Goal: Task Accomplishment & Management: Manage account settings

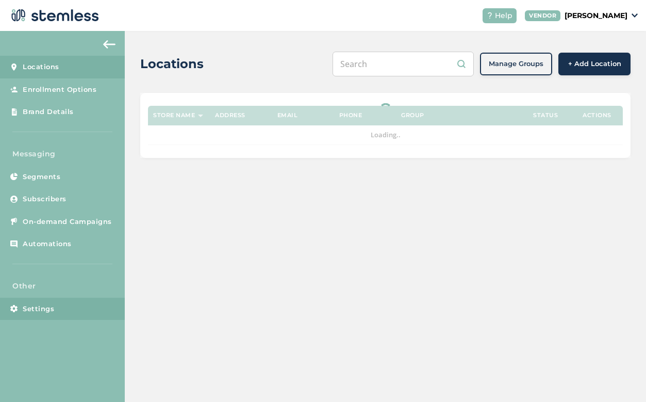
click at [37, 307] on span "Settings" at bounding box center [38, 309] width 31 height 10
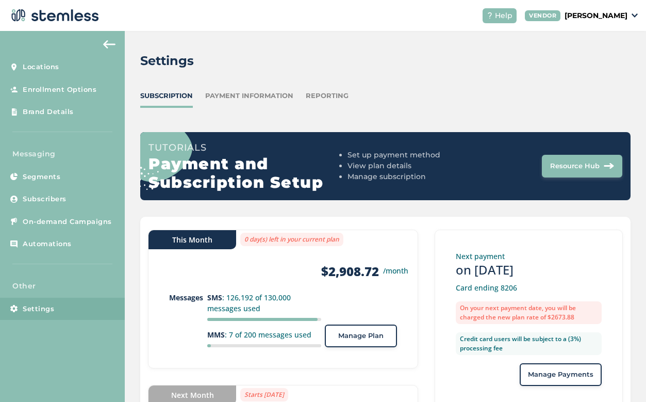
click at [374, 332] on span "Manage Plan" at bounding box center [360, 336] width 45 height 10
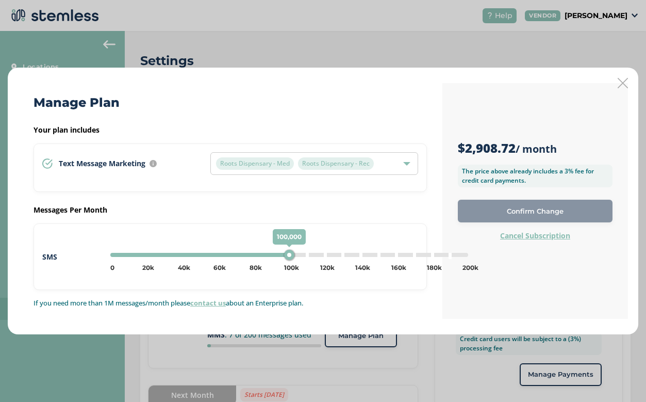
drag, startPoint x: 345, startPoint y: 257, endPoint x: 289, endPoint y: 248, distance: 57.1
click at [289, 250] on div "100,000" at bounding box center [289, 255] width 10 height 10
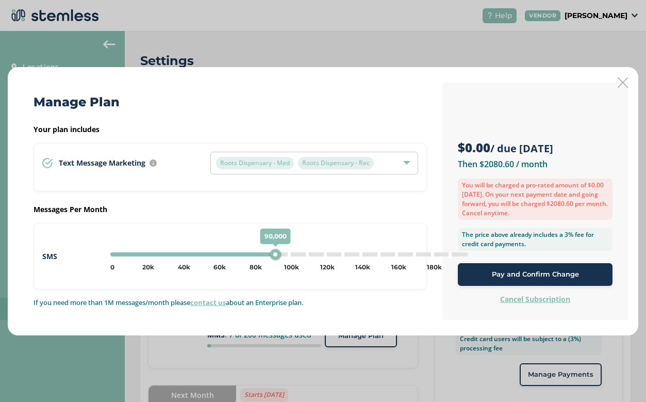
drag, startPoint x: 289, startPoint y: 254, endPoint x: 274, endPoint y: 252, distance: 14.7
click at [274, 252] on div "90,000 0 10k 20k 30k 40k 50k 60k 70k 80k 90k 100k 110k 120k 130k 140k 150k 160k…" at bounding box center [289, 254] width 358 height 4
type input "90000"
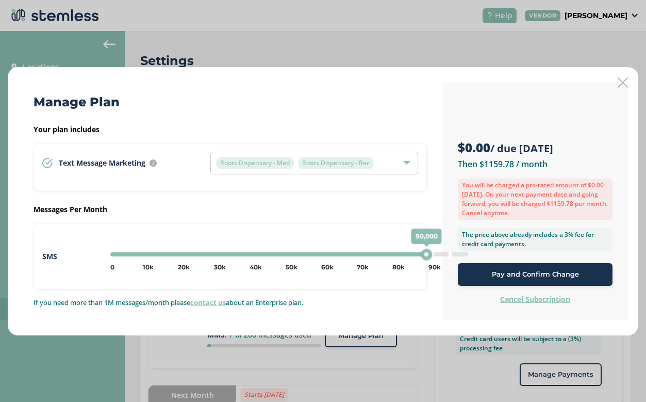
drag, startPoint x: 274, startPoint y: 253, endPoint x: 426, endPoint y: 256, distance: 151.2
click at [426, 256] on div "90,000" at bounding box center [427, 254] width 10 height 10
click at [432, 252] on div "90,000" at bounding box center [434, 254] width 10 height 10
click at [625, 81] on icon at bounding box center [623, 82] width 10 height 10
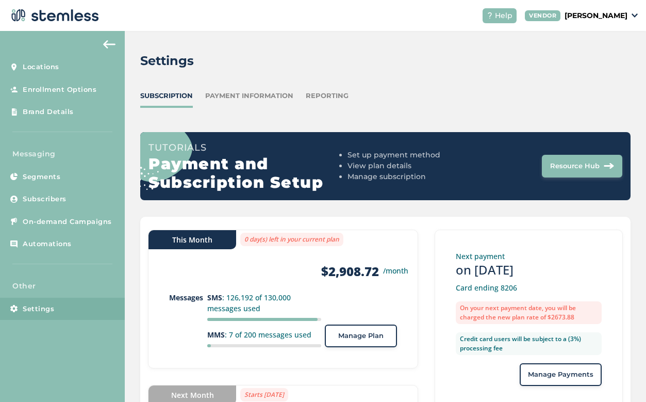
click at [370, 336] on span "Manage Plan" at bounding box center [360, 336] width 45 height 10
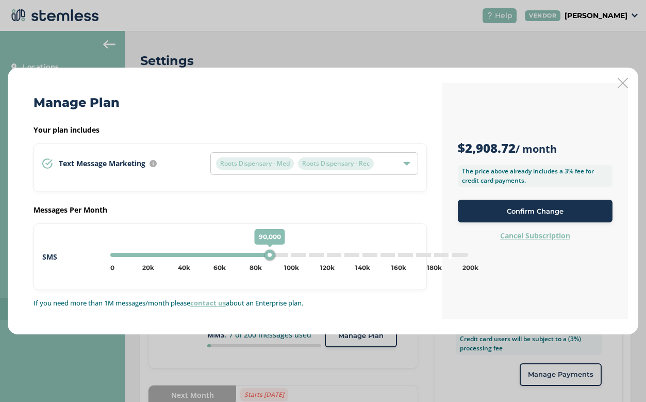
drag, startPoint x: 342, startPoint y: 256, endPoint x: 269, endPoint y: 253, distance: 72.8
click at [269, 253] on div "90,000" at bounding box center [270, 255] width 10 height 10
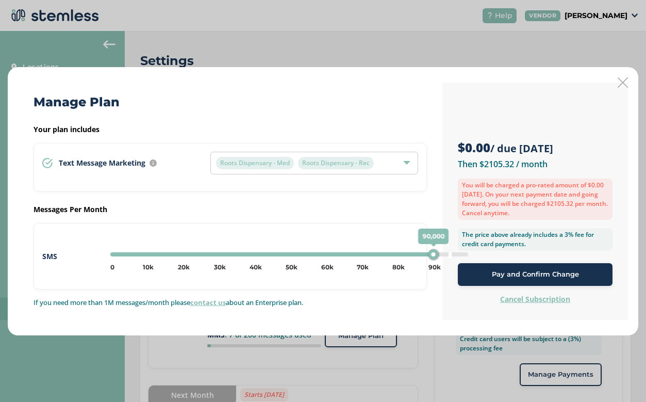
click at [398, 255] on div "90,000 0 5k 10k 15k 20k 25k 30k 35k 40k 45k 50k 55k 60k 65k 70k 75k 80k 85k 90k…" at bounding box center [289, 254] width 358 height 4
click at [415, 254] on div "80,000 0 5k 10k 15k 20k 25k 30k 35k 40k 45k 50k 55k 60k 65k 70k 75k 80k 85k 90k…" at bounding box center [289, 254] width 358 height 4
click at [429, 252] on div "85,000 0 5k 10k 15k 20k 25k 30k 35k 40k 45k 50k 55k 60k 65k 70k 75k 80k 85k 90k…" at bounding box center [289, 254] width 358 height 4
type input "90000"
click at [540, 274] on span "Pay and Confirm Change" at bounding box center [535, 274] width 87 height 10
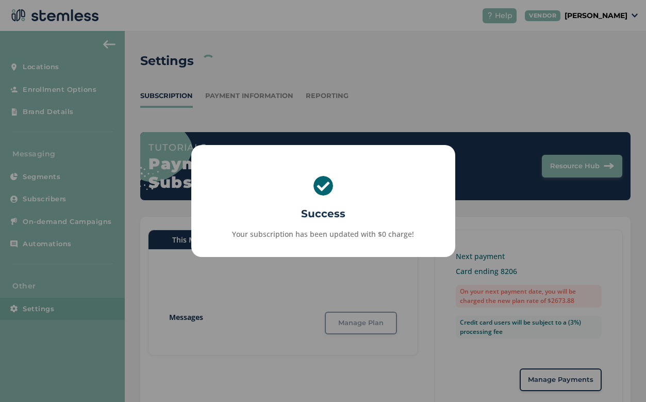
click at [375, 217] on h2 "Success" at bounding box center [323, 213] width 264 height 15
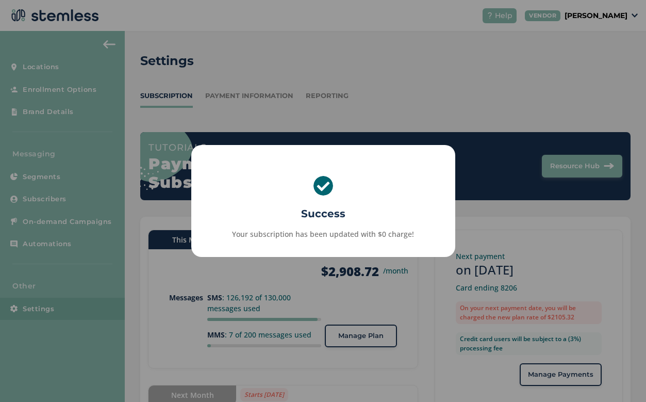
click at [474, 227] on div "× Success Your subscription has been updated with $0 charge! OK No Cancel" at bounding box center [323, 201] width 646 height 402
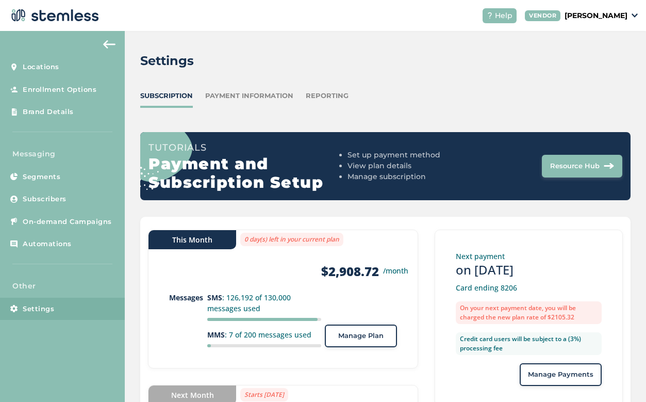
click at [443, 80] on div "Settings Subscription Payment Information Reporting Tutorials Payment and Subsc…" at bounding box center [386, 274] width 522 height 486
